Goal: Transaction & Acquisition: Subscribe to service/newsletter

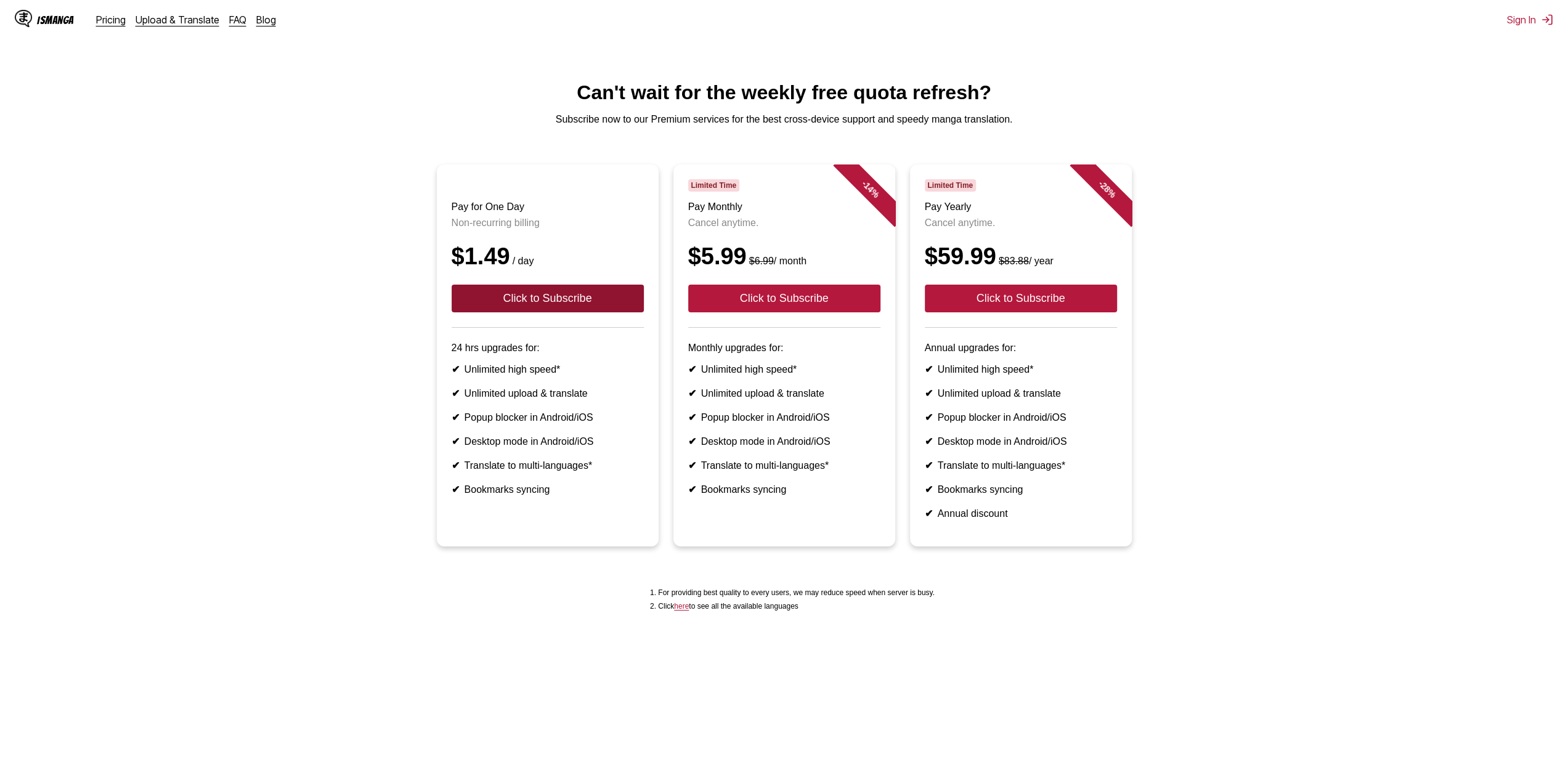
click at [599, 313] on button "Click to Subscribe" at bounding box center [547, 299] width 192 height 28
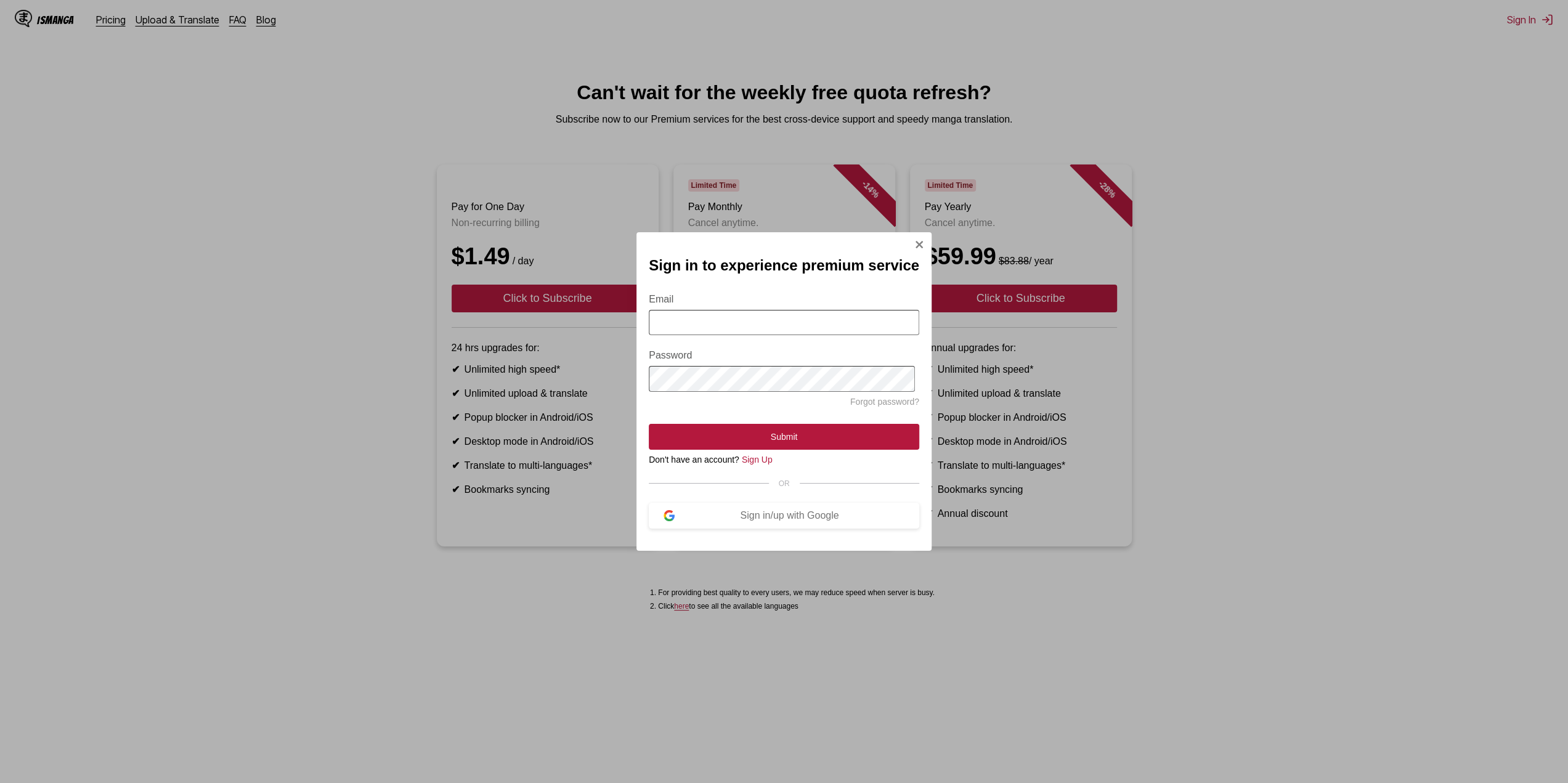
click at [915, 241] on img "Sign In Modal" at bounding box center [920, 244] width 10 height 10
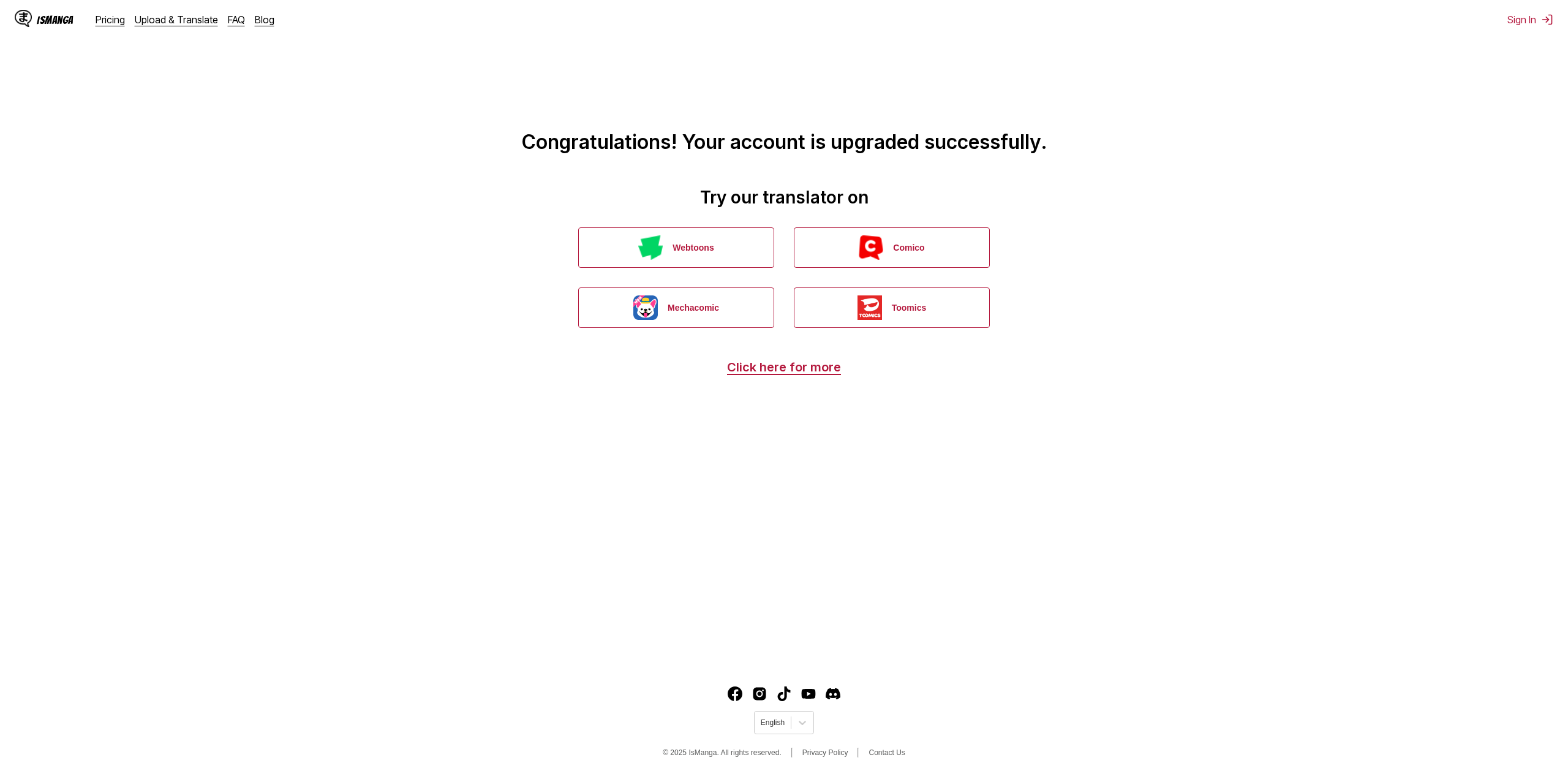
click at [785, 373] on main "Congratulations! Your account is upgraded successfully. Try our translator on W…" at bounding box center [784, 331] width 1568 height 662
click at [791, 370] on link "Click here for more" at bounding box center [784, 367] width 114 height 15
